Goal: Information Seeking & Learning: Learn about a topic

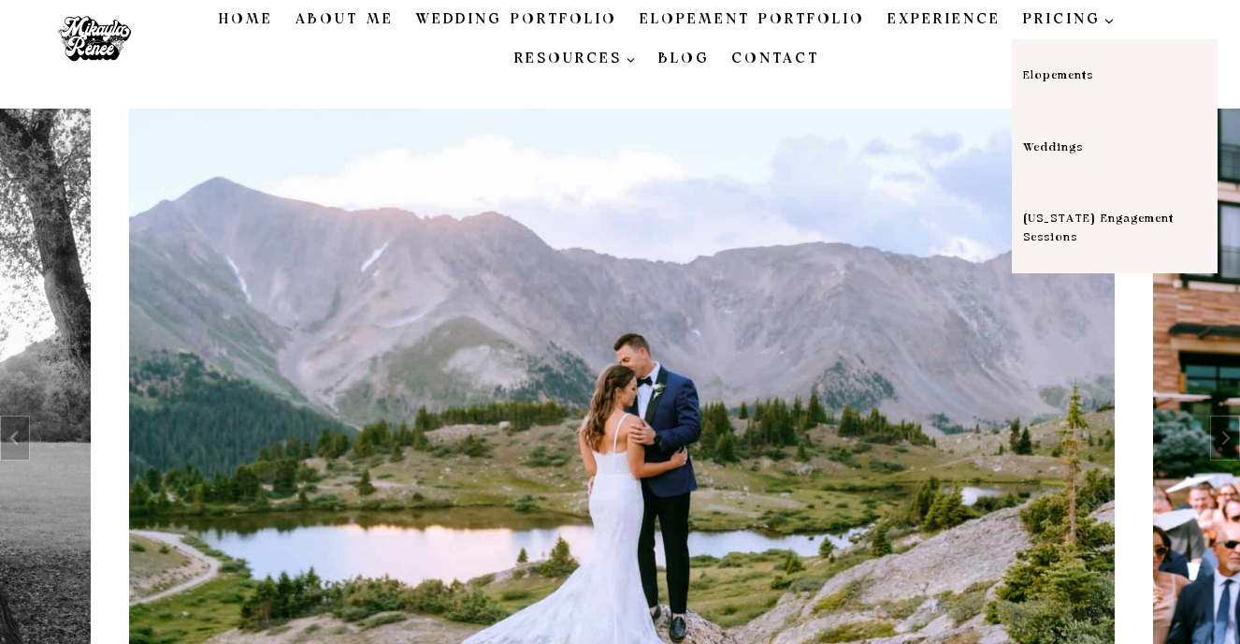
click at [1023, 16] on span "PRICING Expand" at bounding box center [1069, 19] width 92 height 22
click at [1012, 144] on link "Weddings" at bounding box center [1115, 147] width 206 height 72
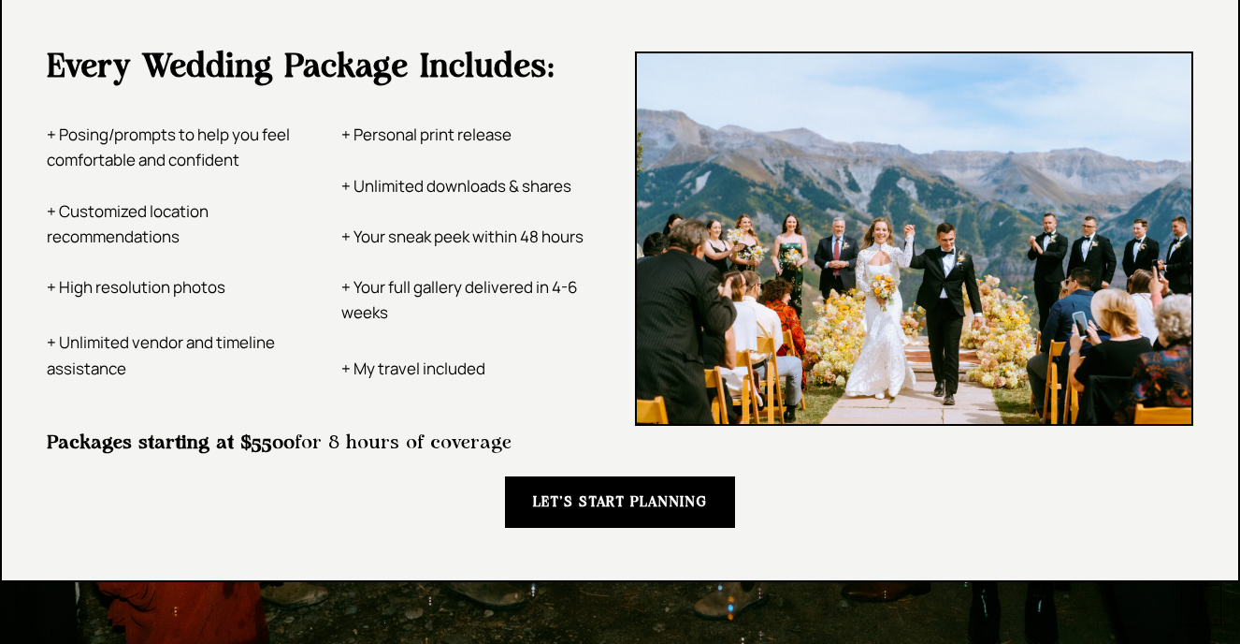
scroll to position [3317, 0]
